Goal: Information Seeking & Learning: Learn about a topic

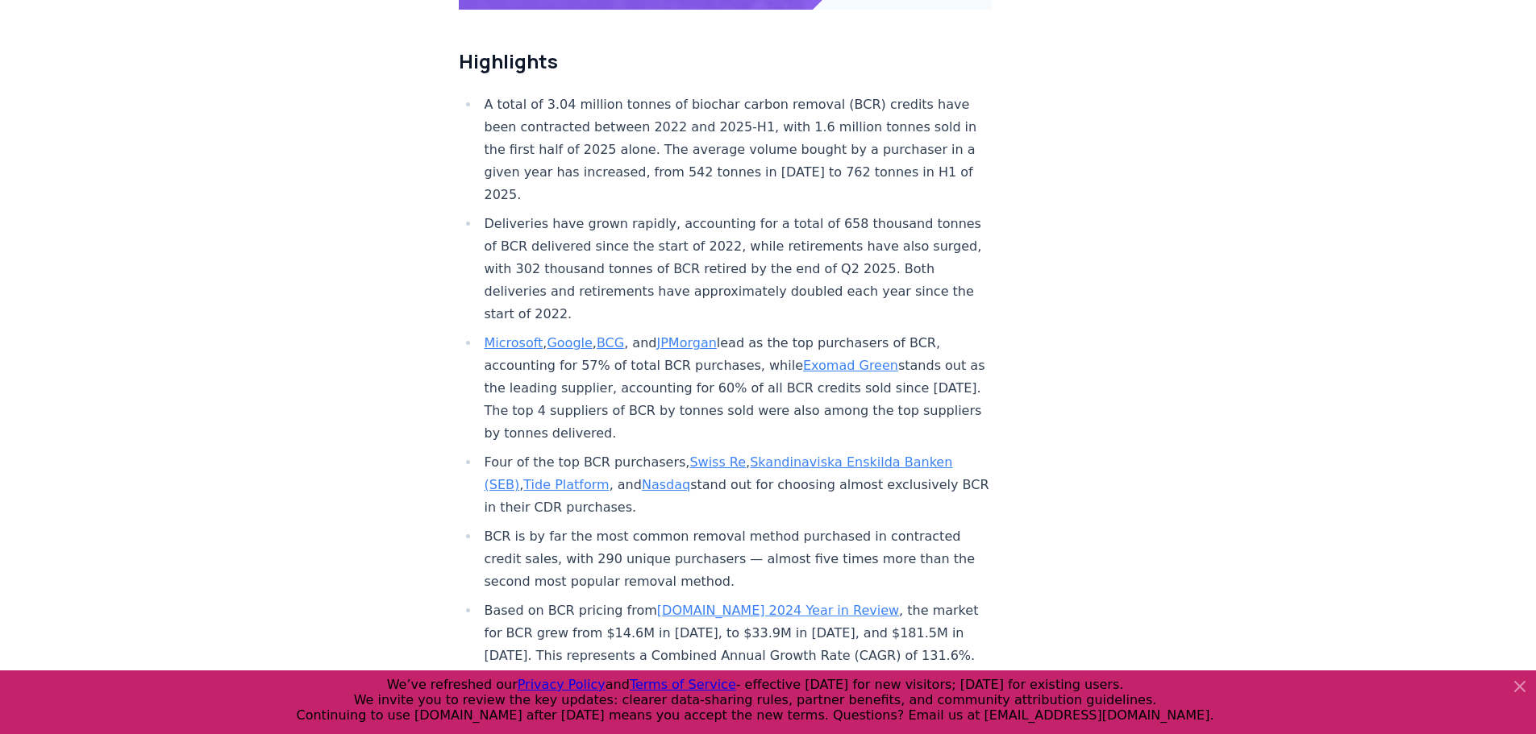
scroll to position [484, 0]
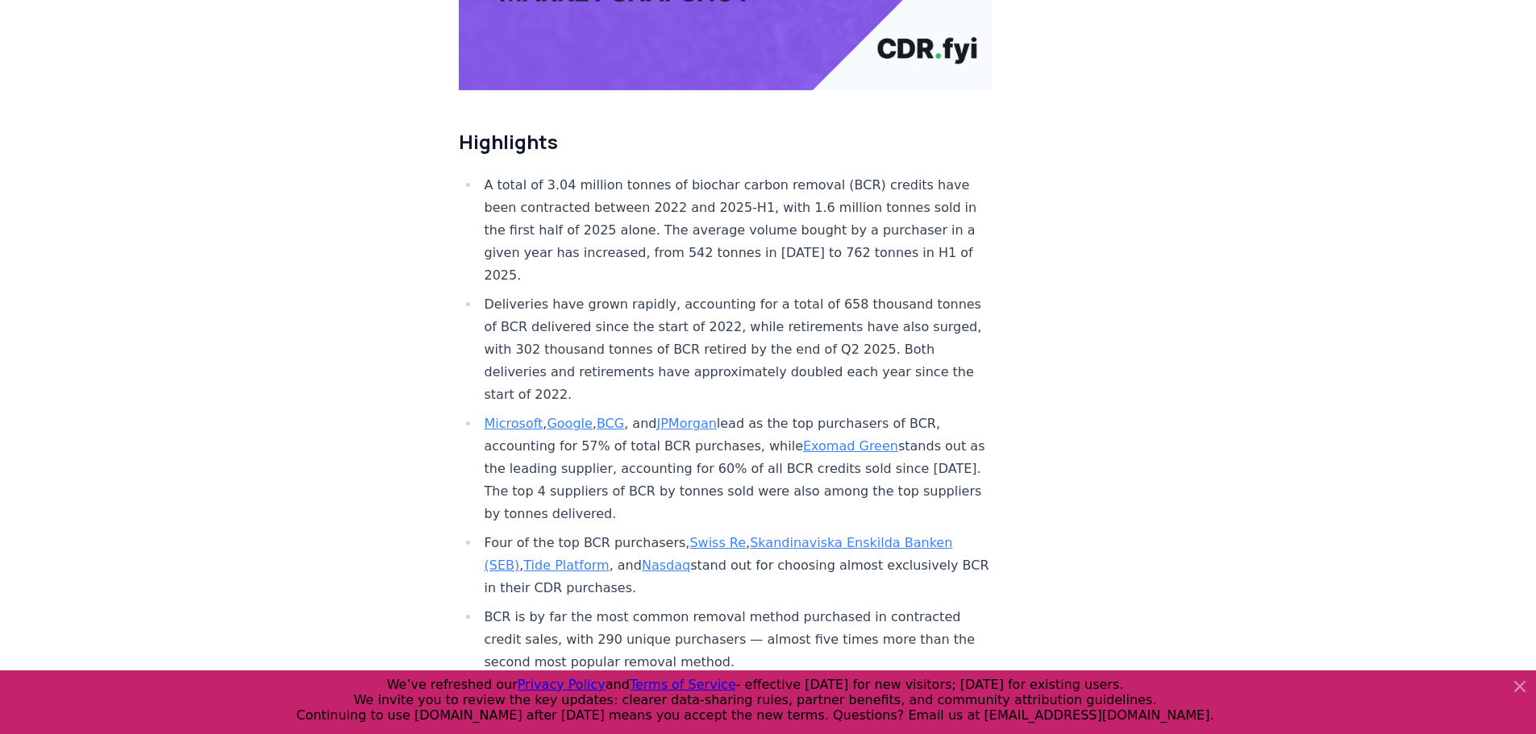
click at [701, 174] on li "A total of 3.04 million tonnes of biochar carbon removal (BCR) credits have bee…" at bounding box center [736, 230] width 513 height 113
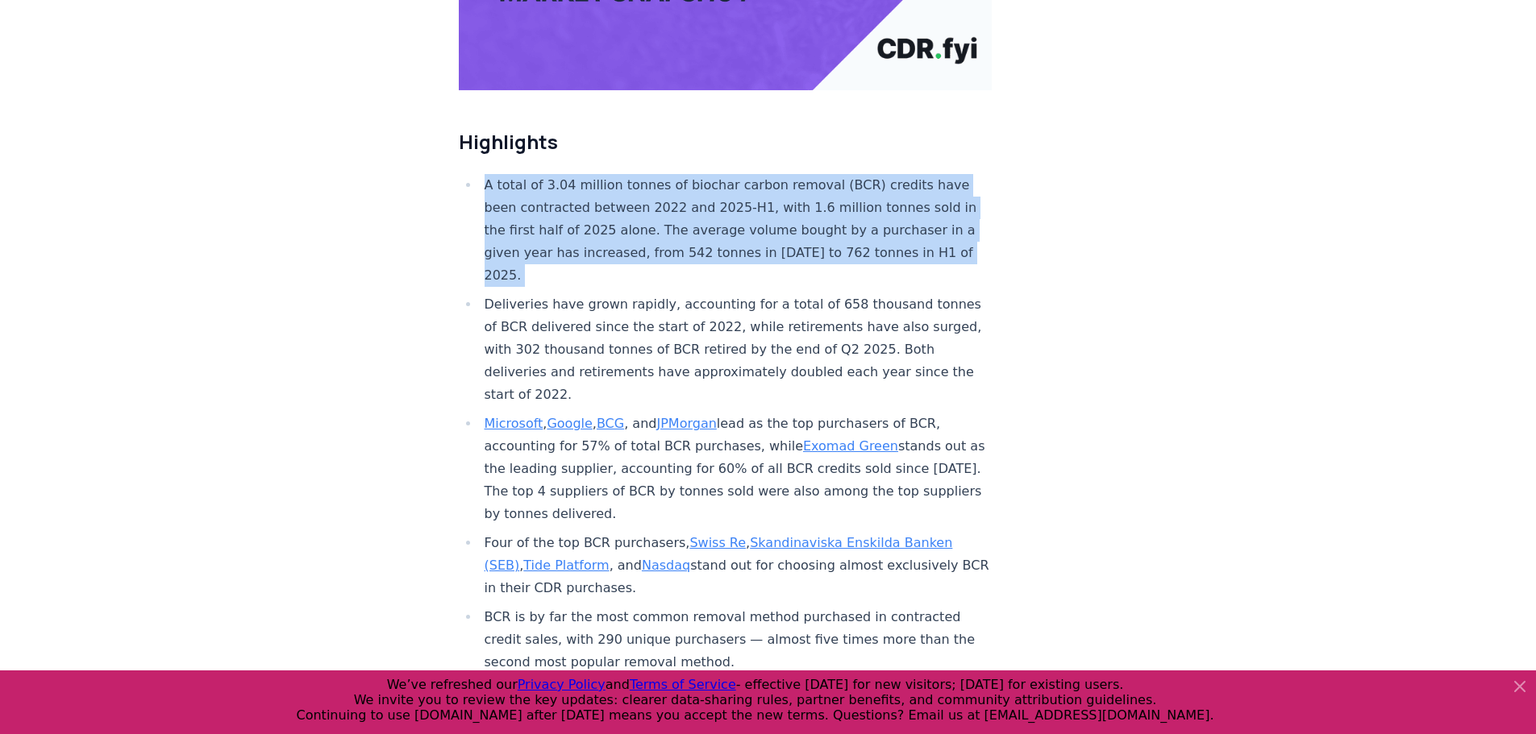
click at [701, 174] on li "A total of 3.04 million tonnes of biochar carbon removal (BCR) credits have bee…" at bounding box center [736, 230] width 513 height 113
click at [705, 210] on li "A total of 3.04 million tonnes of biochar carbon removal (BCR) credits have bee…" at bounding box center [736, 230] width 513 height 113
drag, startPoint x: 576, startPoint y: 216, endPoint x: 433, endPoint y: 88, distance: 192.4
click at [668, 174] on li "A total of 3.04 million tonnes of biochar carbon removal (BCR) credits have bee…" at bounding box center [736, 230] width 513 height 113
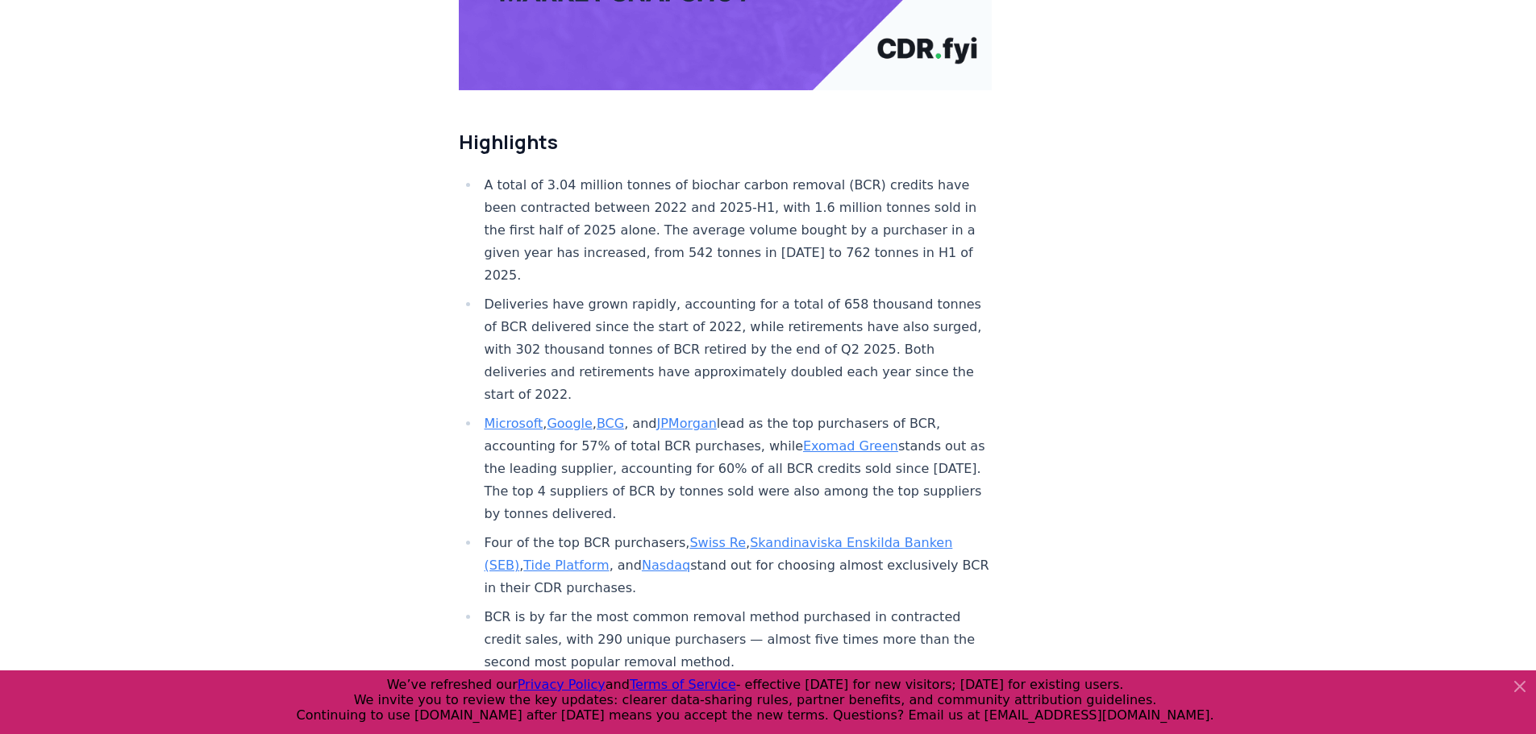
click at [647, 293] on li "Deliveries have grown rapidly, accounting for a total of 658 thousand tonnes of…" at bounding box center [736, 349] width 513 height 113
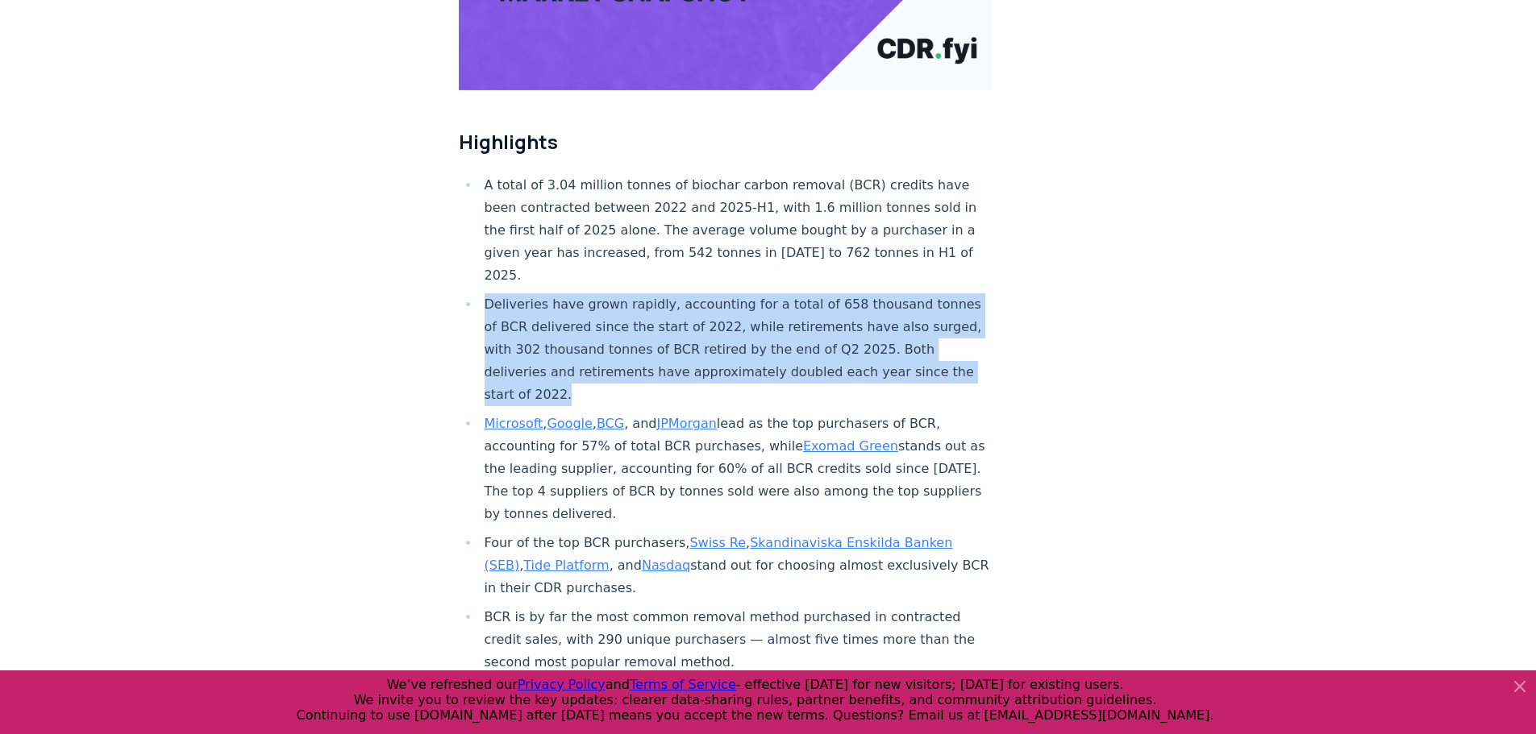
click at [647, 293] on li "Deliveries have grown rapidly, accounting for a total of 658 thousand tonnes of…" at bounding box center [736, 349] width 513 height 113
click at [601, 293] on li "Deliveries have grown rapidly, accounting for a total of 658 thousand tonnes of…" at bounding box center [736, 349] width 513 height 113
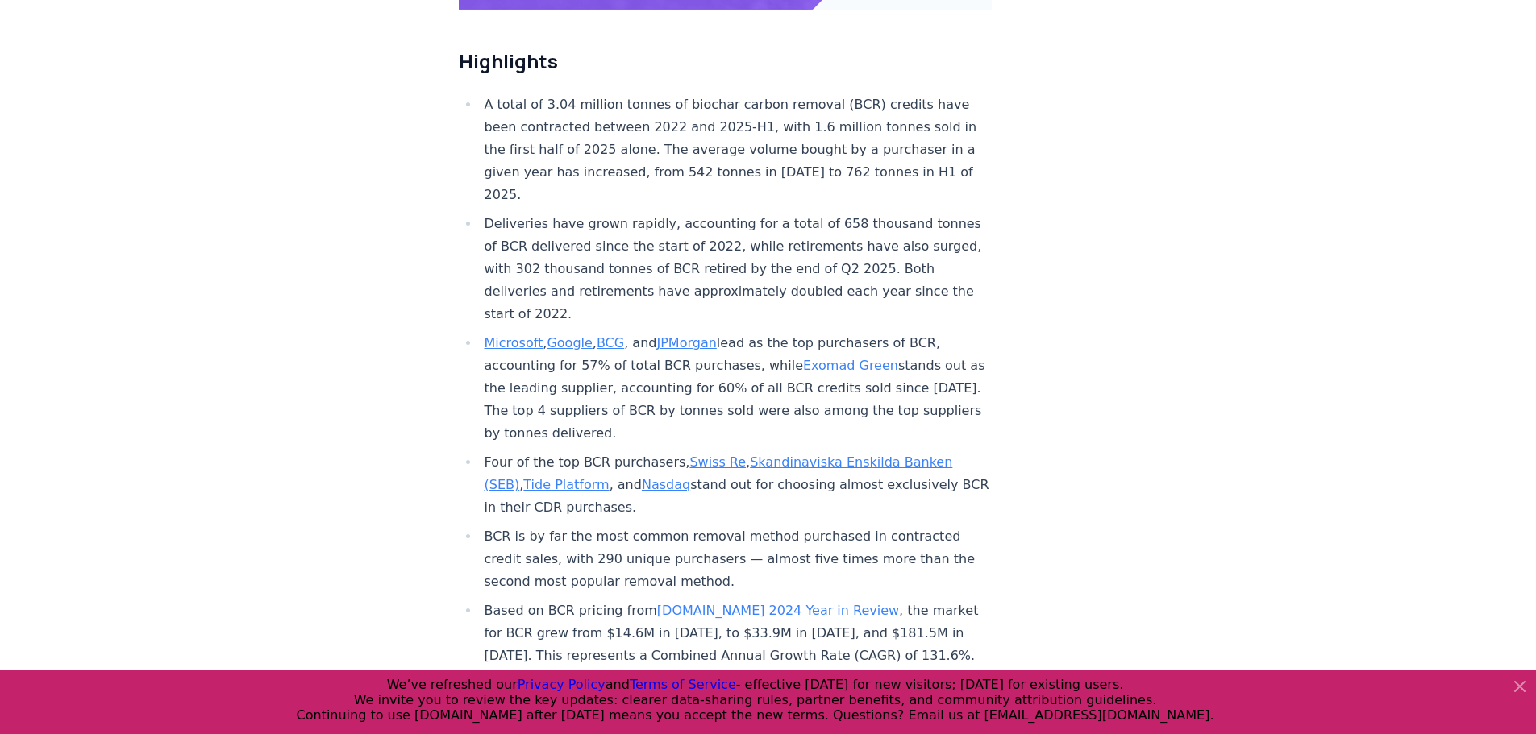
scroll to position [645, 0]
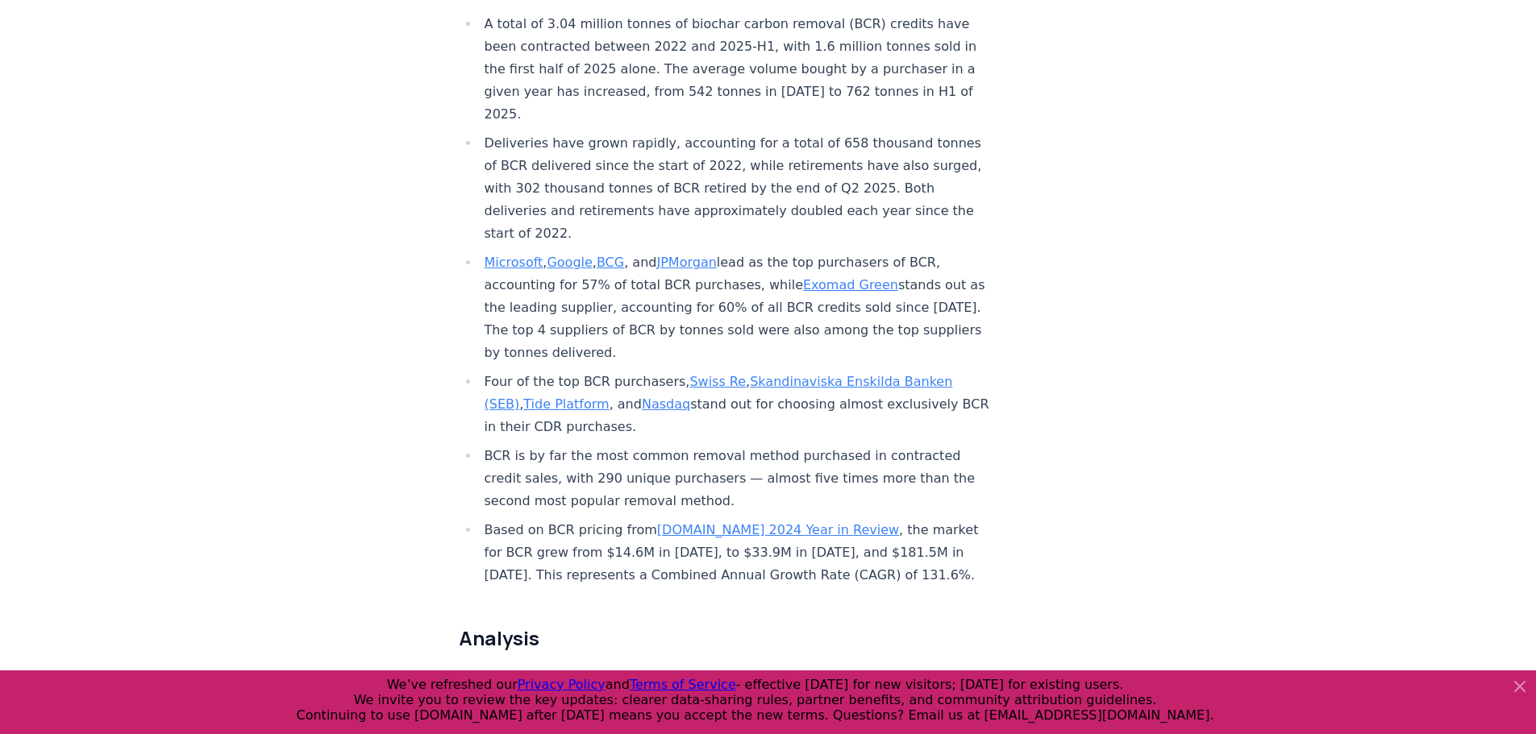
click at [564, 381] on li "Four of the top BCR purchasers, Swiss Re , Skandinaviska Enskilda Banken (SEB) …" at bounding box center [736, 405] width 513 height 68
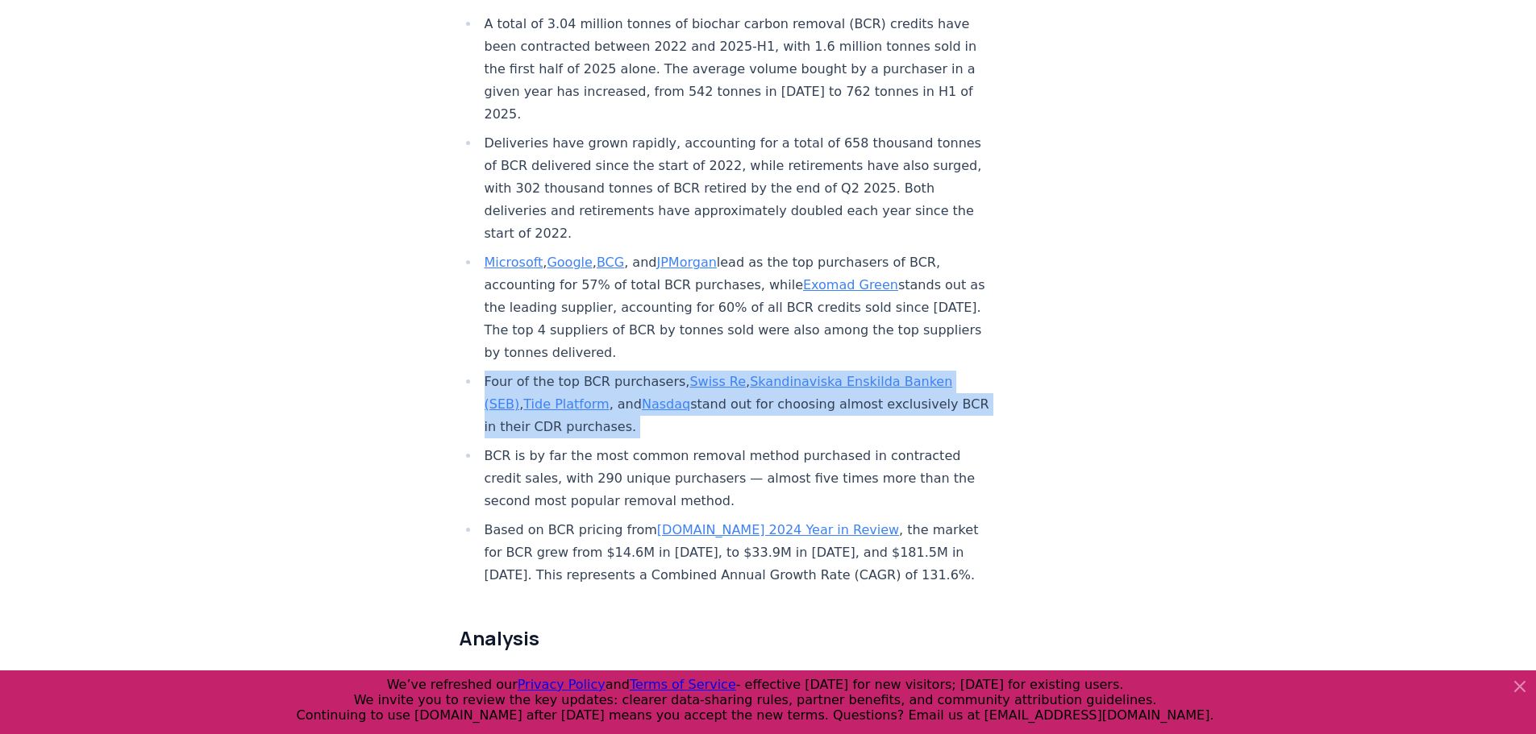
click at [564, 381] on li "Four of the top BCR purchasers, Swiss Re , Skandinaviska Enskilda Banken (SEB) …" at bounding box center [736, 405] width 513 height 68
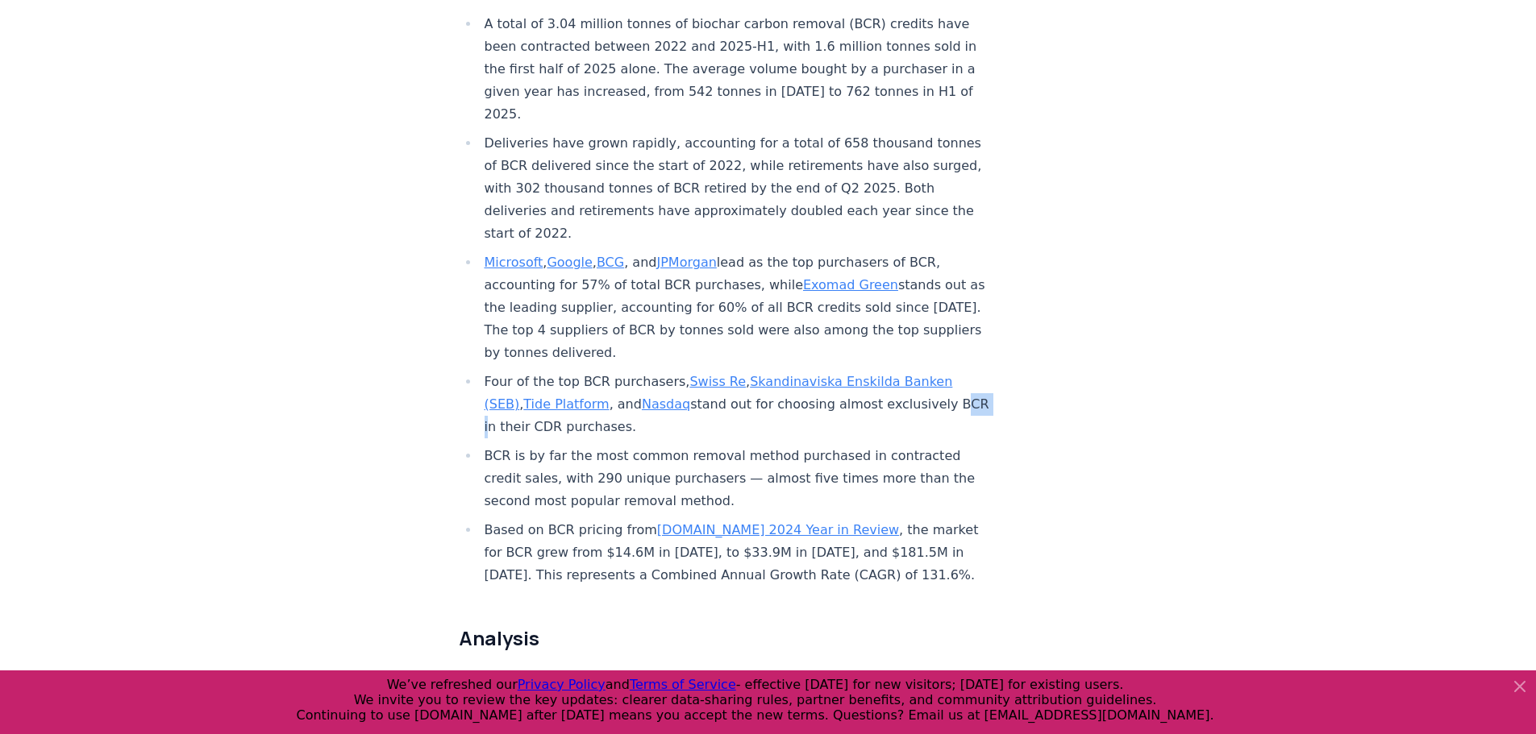
click at [564, 381] on li "Four of the top BCR purchasers, Swiss Re , Skandinaviska Enskilda Banken (SEB) …" at bounding box center [736, 405] width 513 height 68
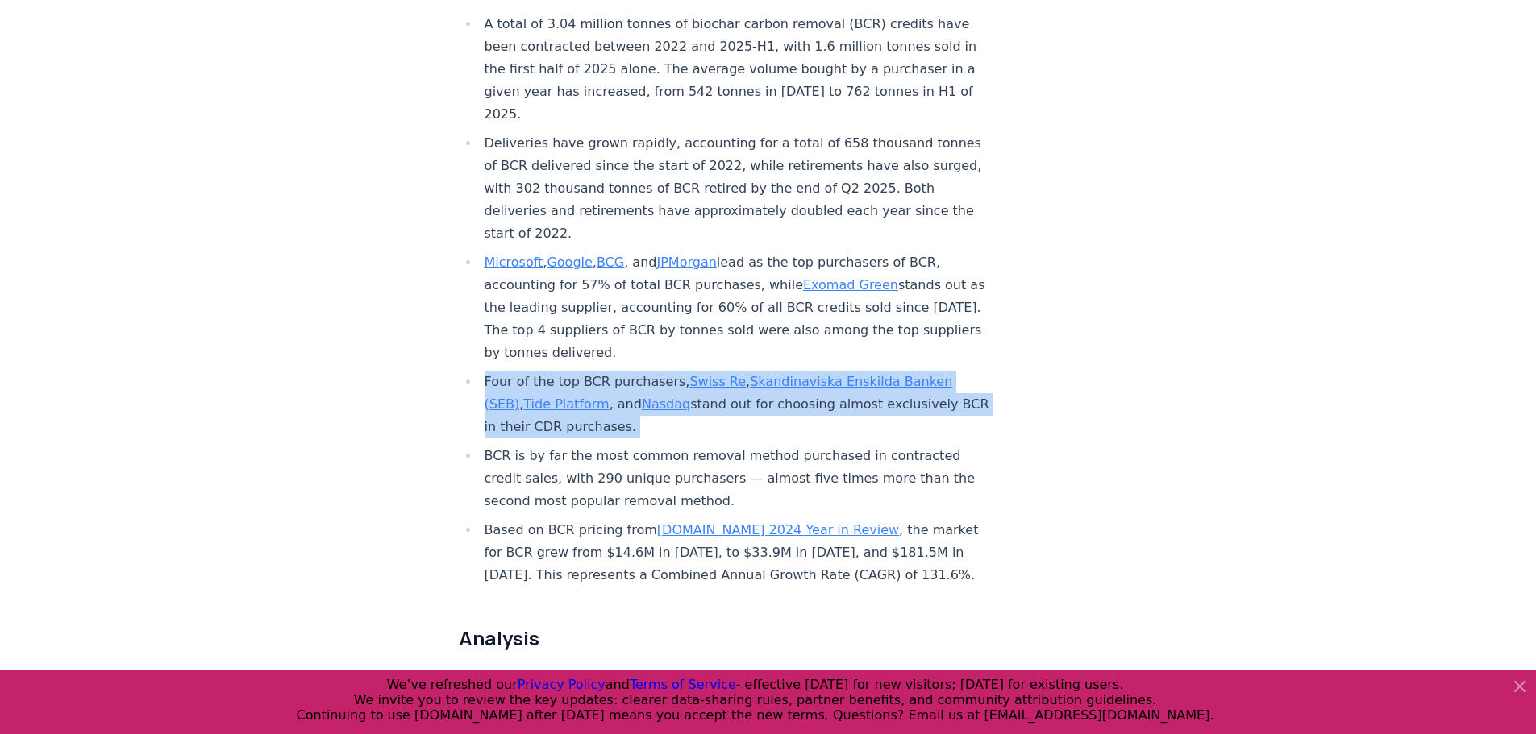
click at [564, 381] on li "Four of the top BCR purchasers, Swiss Re , Skandinaviska Enskilda Banken (SEB) …" at bounding box center [736, 405] width 513 height 68
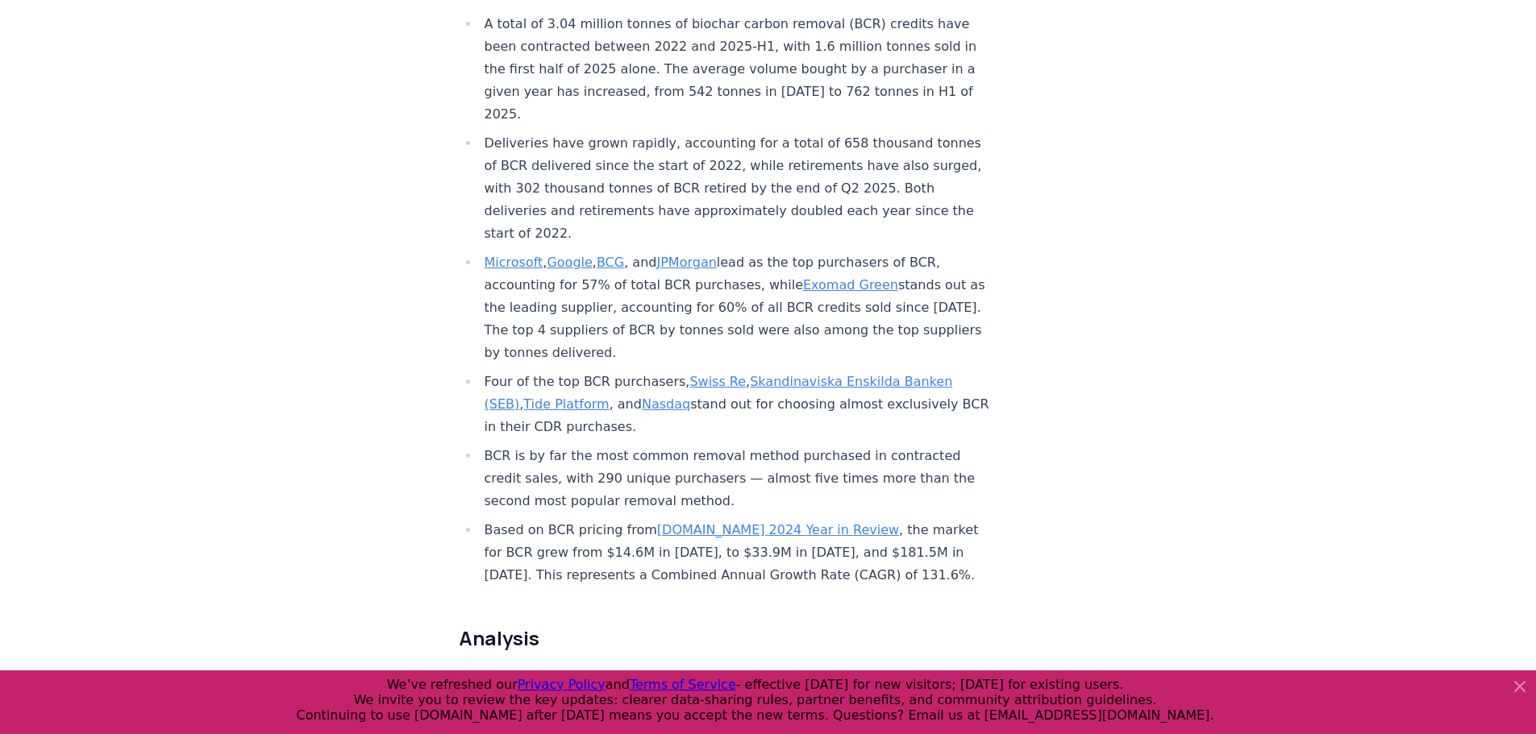
click at [556, 445] on li "BCR is by far the most common removal method purchased in contracted credit sal…" at bounding box center [736, 479] width 513 height 68
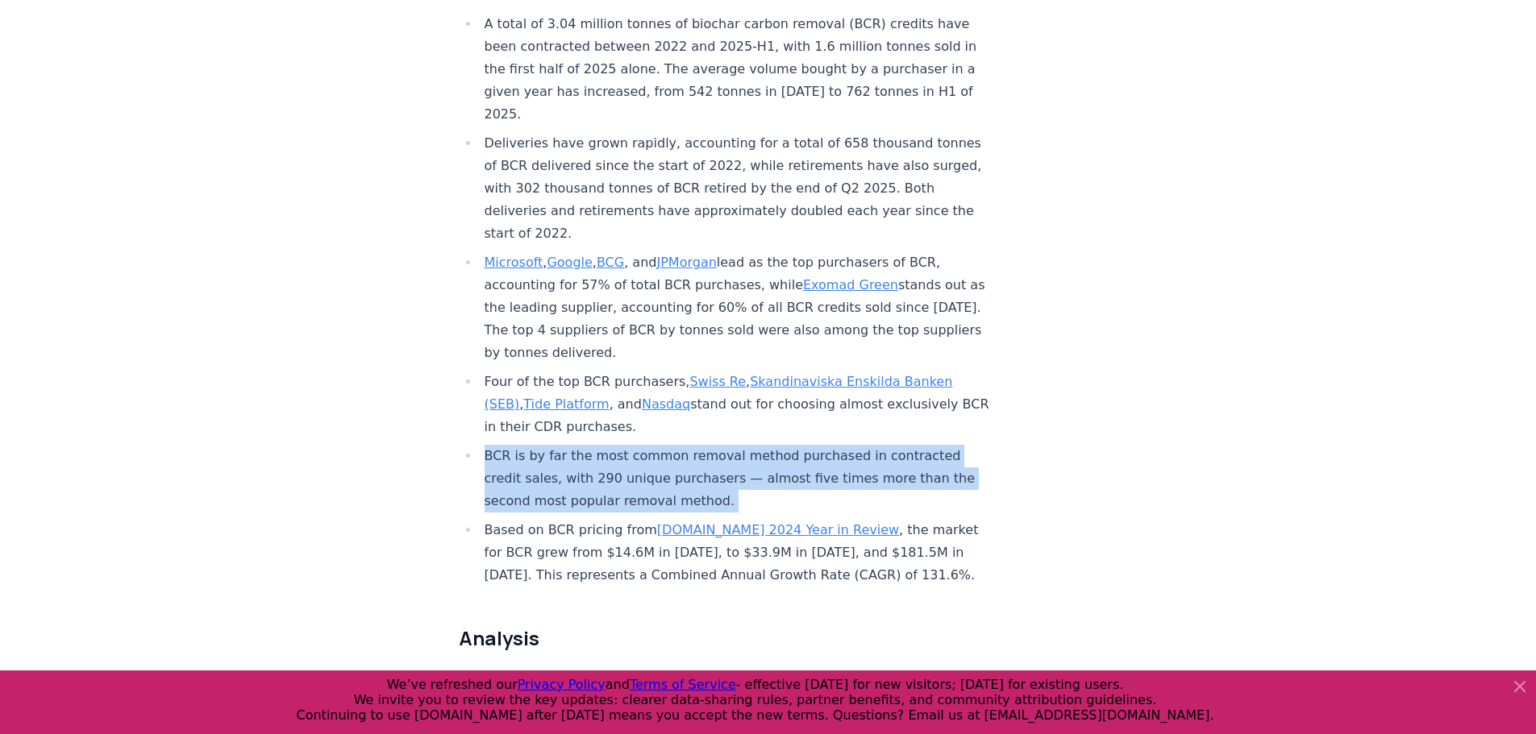
click at [556, 445] on li "BCR is by far the most common removal method purchased in contracted credit sal…" at bounding box center [736, 479] width 513 height 68
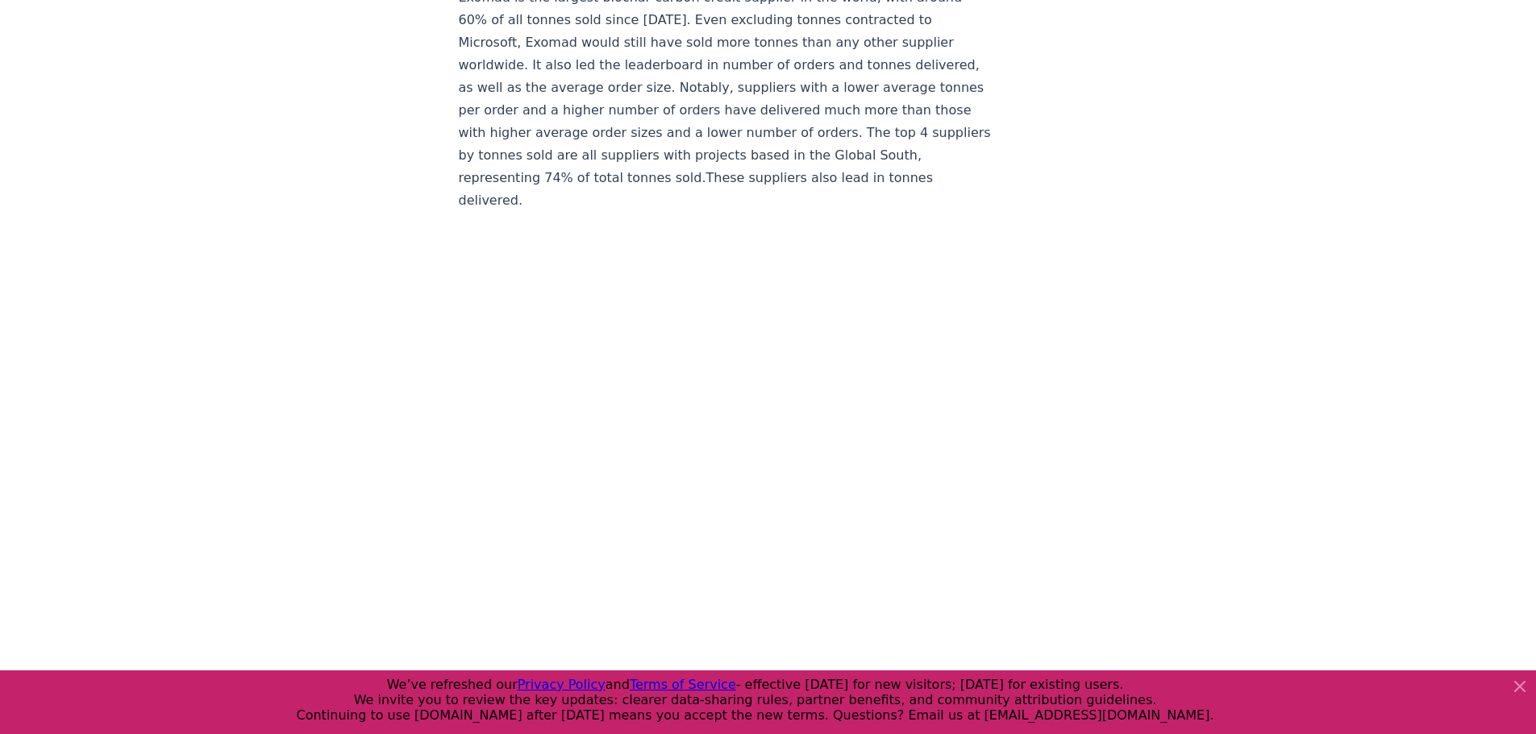
scroll to position [9534, 0]
